Goal: Transaction & Acquisition: Purchase product/service

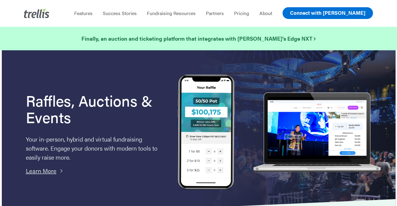
click at [330, 11] on span "Connect with [PERSON_NAME]" at bounding box center [327, 12] width 75 height 7
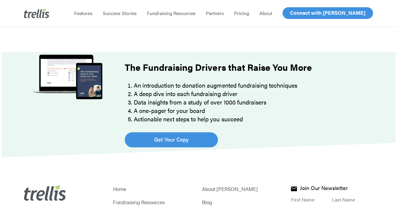
scroll to position [507, 0]
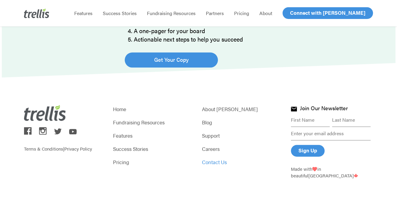
click at [207, 165] on link "Contact Us" at bounding box center [243, 162] width 82 height 8
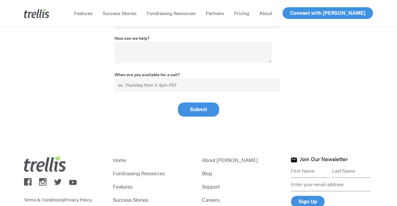
scroll to position [277, 0]
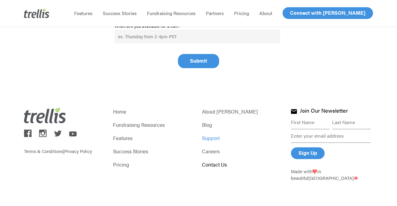
click at [208, 135] on link "Support" at bounding box center [243, 138] width 82 height 8
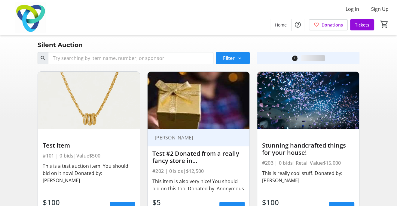
click at [105, 125] on img at bounding box center [89, 100] width 102 height 57
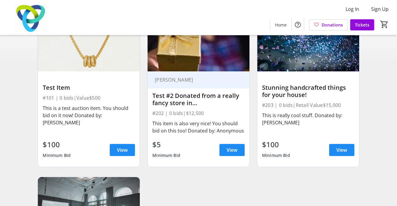
scroll to position [60, 0]
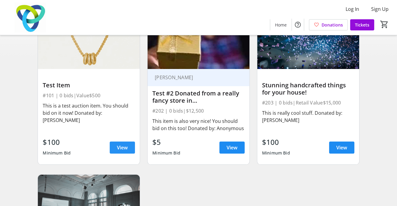
click at [121, 144] on span "View" at bounding box center [122, 147] width 11 height 7
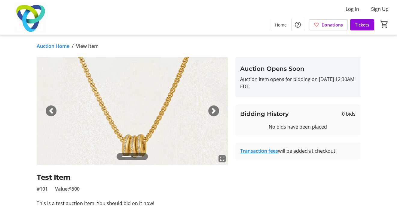
click at [214, 108] on span "button" at bounding box center [214, 111] width 6 height 6
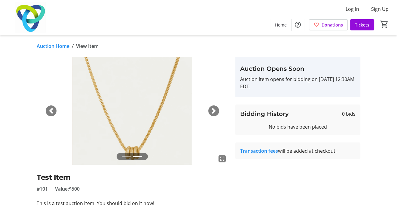
click at [214, 108] on span "button" at bounding box center [214, 111] width 6 height 6
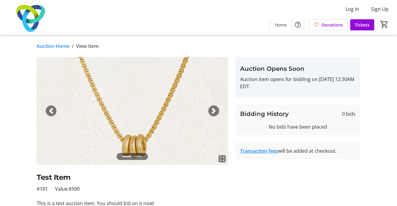
click at [214, 108] on span "button" at bounding box center [214, 111] width 6 height 6
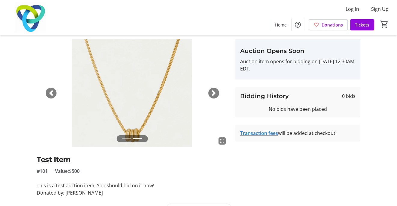
scroll to position [31, 0]
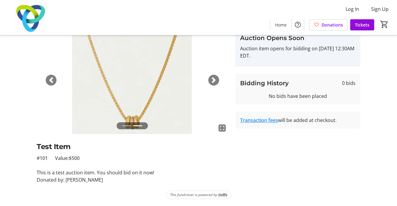
click at [215, 79] on span "button" at bounding box center [214, 80] width 6 height 6
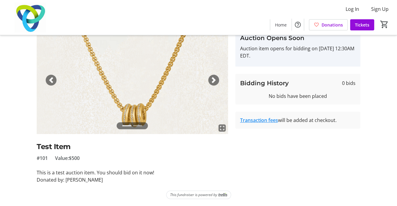
click at [215, 79] on span "button" at bounding box center [214, 80] width 6 height 6
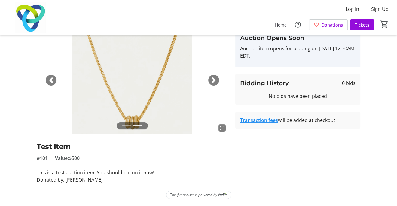
click at [215, 79] on span "button" at bounding box center [214, 80] width 6 height 6
